Goal: Task Accomplishment & Management: Complete application form

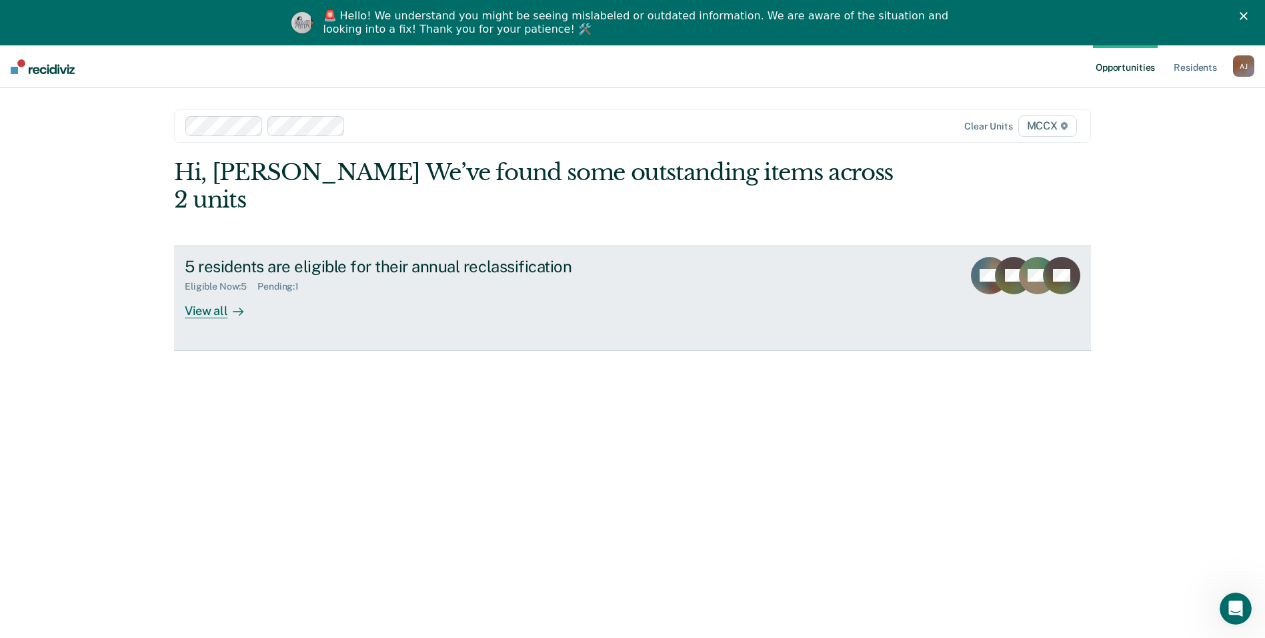
click at [217, 292] on div "View all" at bounding box center [222, 305] width 75 height 26
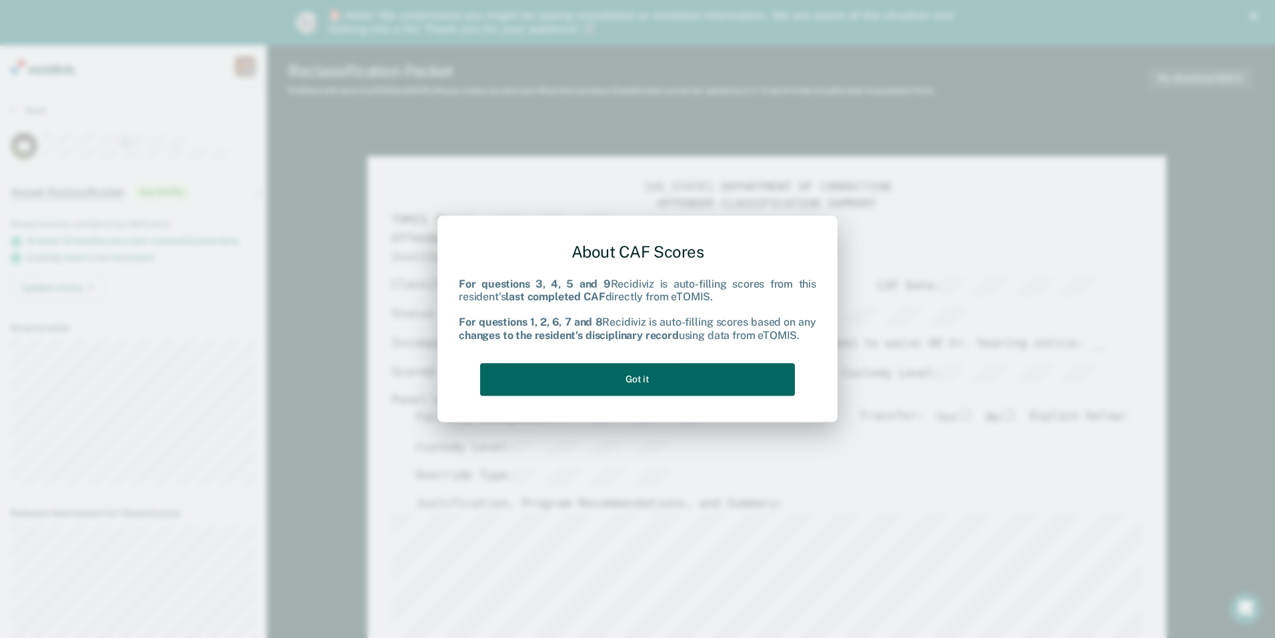
click at [645, 376] on button "Got it" at bounding box center [637, 379] width 315 height 33
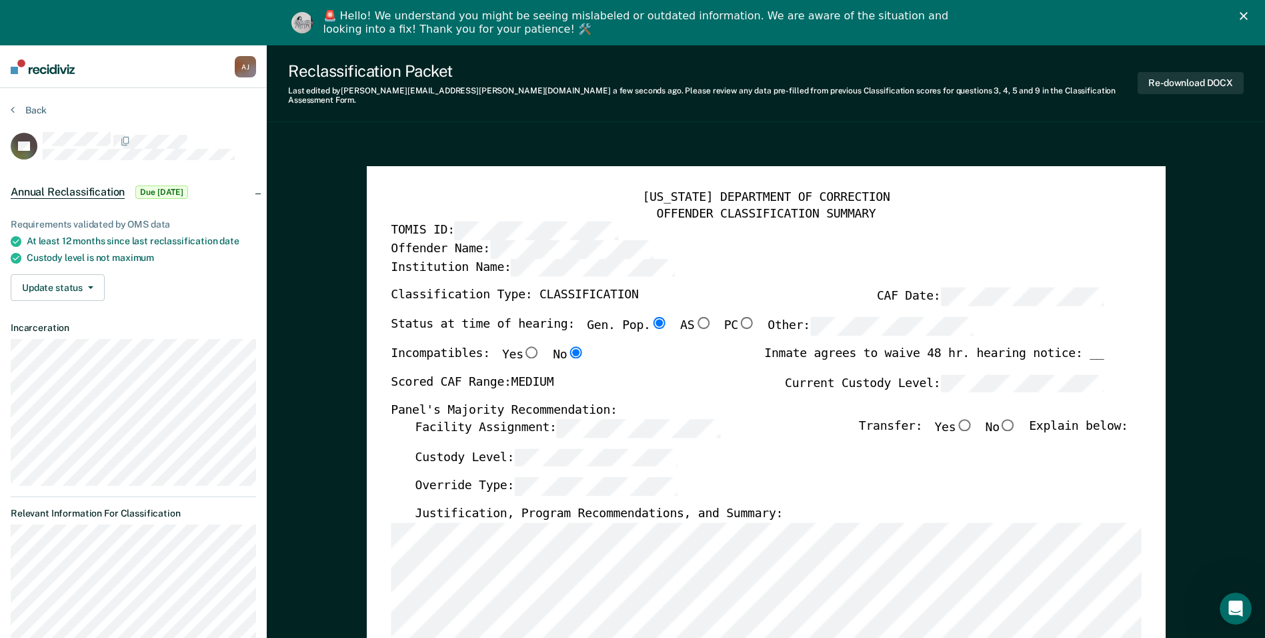
click at [1014, 418] on input "No" at bounding box center [1008, 424] width 17 height 12
type textarea "x"
radio input "true"
click at [1195, 79] on button "Re-download DOCX" at bounding box center [1191, 83] width 106 height 22
type textarea "x"
